Goal: Task Accomplishment & Management: Use online tool/utility

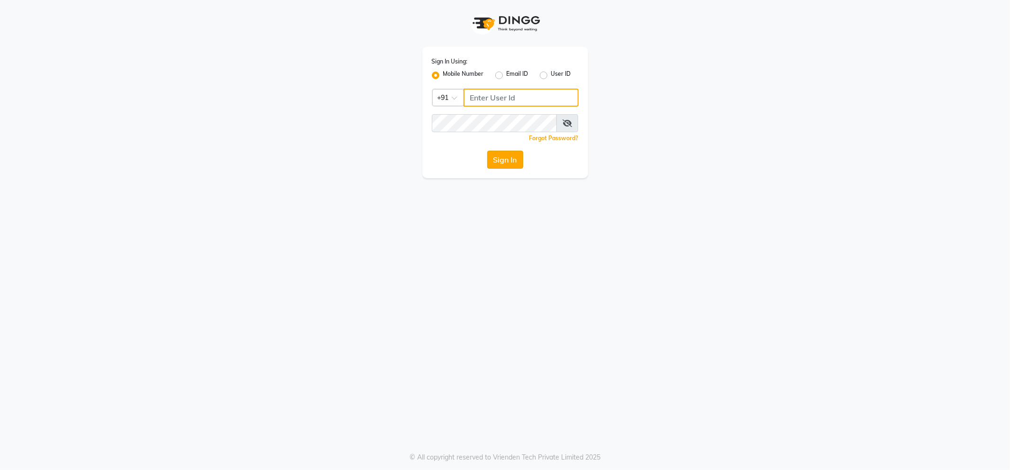
type input "8600687890"
click at [502, 163] on button "Sign In" at bounding box center [505, 160] width 36 height 18
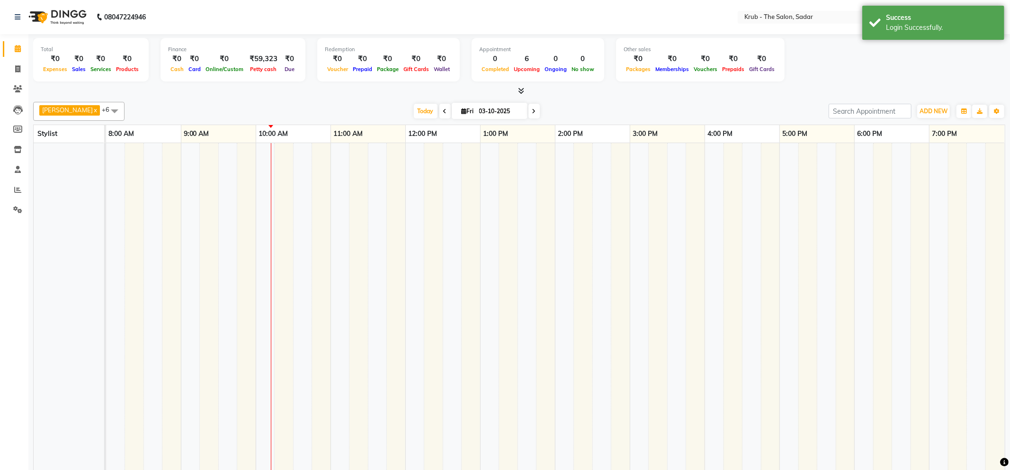
select select "en"
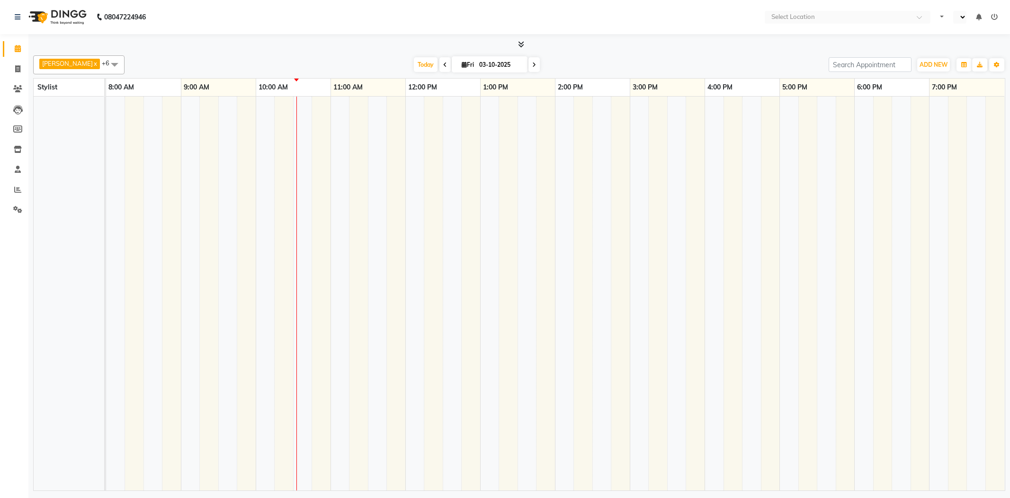
select select "en"
